Goal: Transaction & Acquisition: Purchase product/service

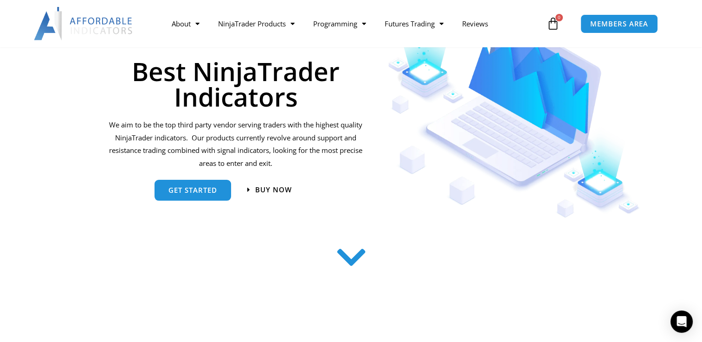
scroll to position [139, 0]
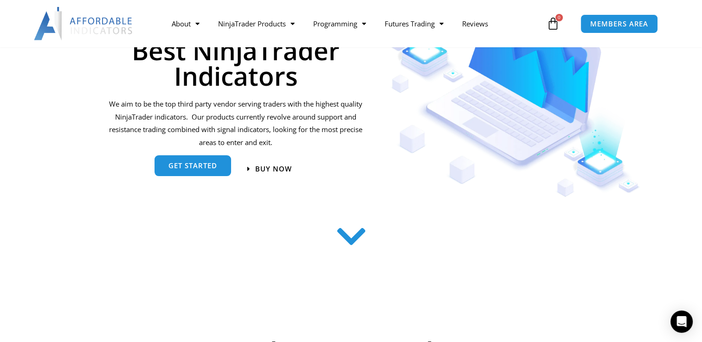
click at [200, 172] on link "get started" at bounding box center [192, 165] width 77 height 21
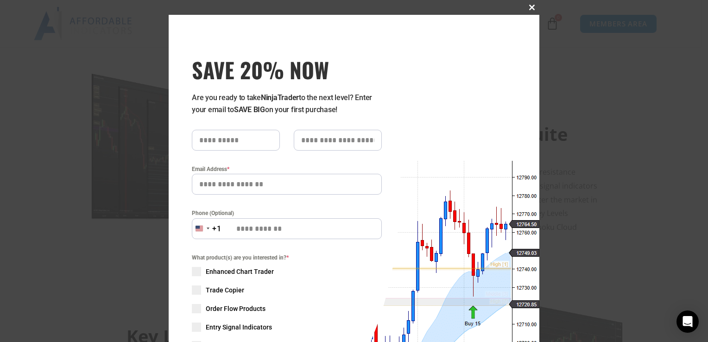
click at [532, 5] on span at bounding box center [532, 8] width 15 height 6
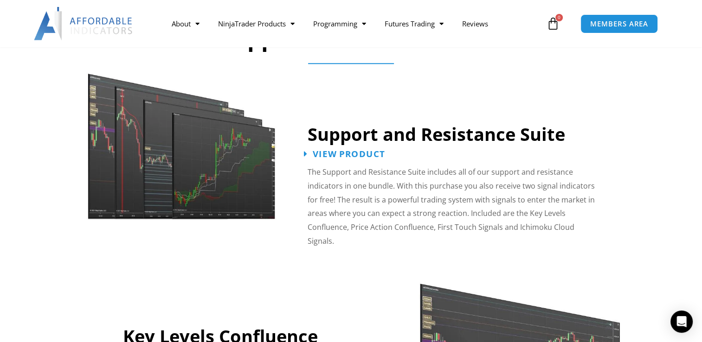
click at [333, 153] on span "View Product" at bounding box center [349, 154] width 72 height 9
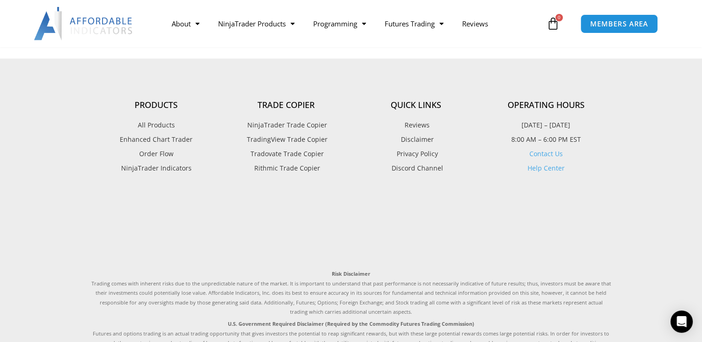
scroll to position [881, 0]
